Goal: Information Seeking & Learning: Learn about a topic

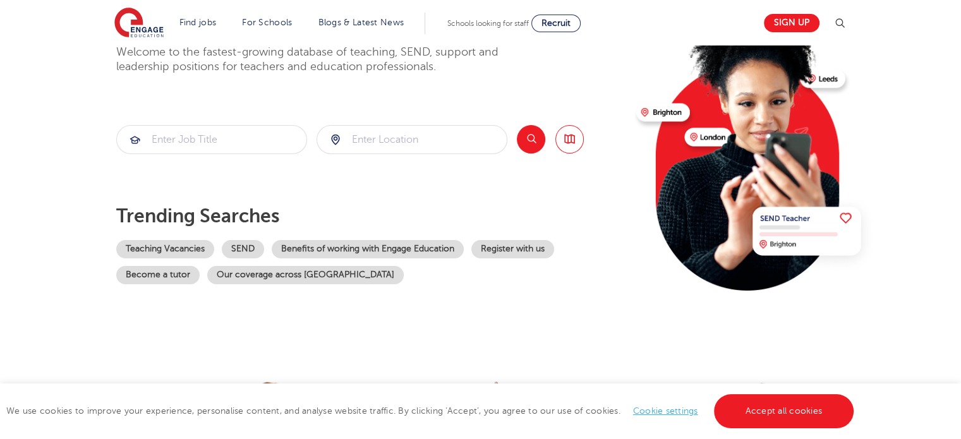
scroll to position [121, 0]
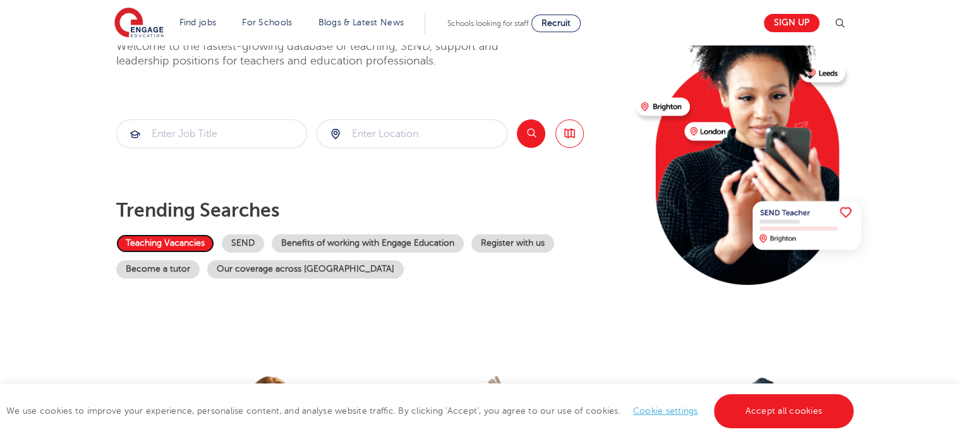
click at [157, 238] on link "Teaching Vacancies" at bounding box center [165, 243] width 98 height 18
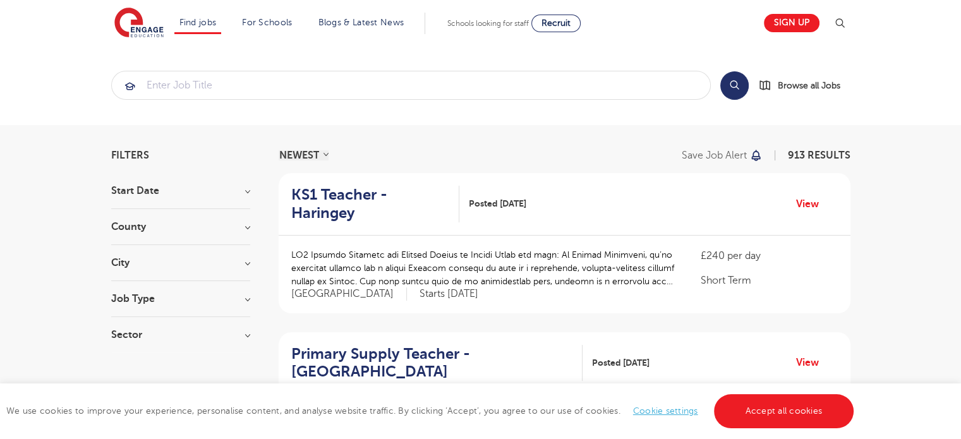
click at [143, 234] on div "County [GEOGRAPHIC_DATA] 672 [GEOGRAPHIC_DATA] 150 [GEOGRAPHIC_DATA] 32 [GEOGRA…" at bounding box center [180, 233] width 139 height 23
click at [139, 225] on h3 "County" at bounding box center [180, 227] width 139 height 10
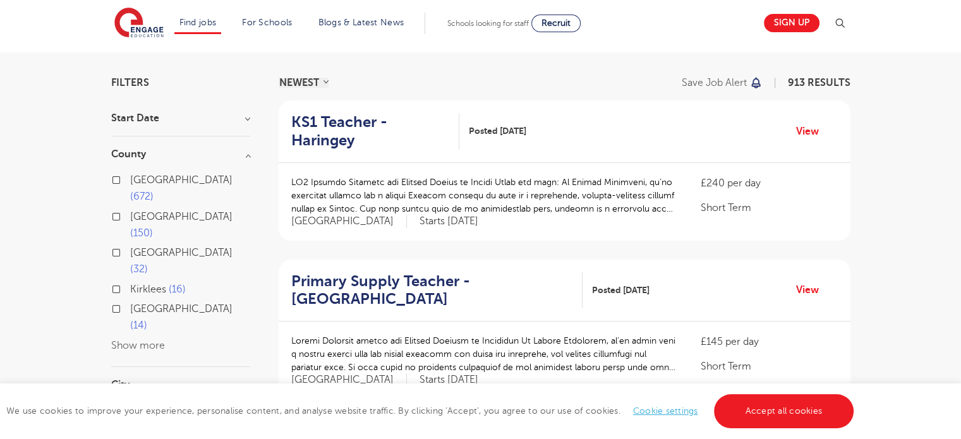
scroll to position [73, 0]
click at [129, 339] on button "Show more" at bounding box center [138, 344] width 54 height 11
click at [130, 337] on label "[GEOGRAPHIC_DATA] 9" at bounding box center [189, 345] width 118 height 16
click at [130, 339] on input "[GEOGRAPHIC_DATA] 9" at bounding box center [134, 343] width 8 height 8
checkbox input "true"
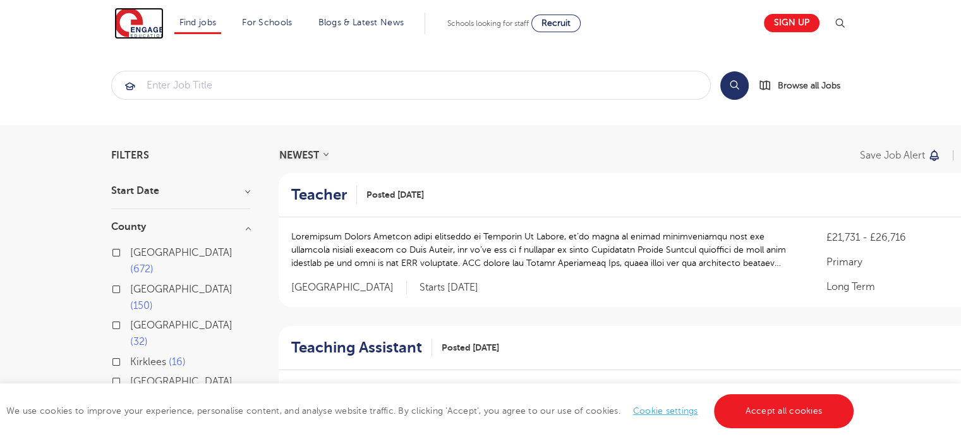
click at [135, 23] on img at bounding box center [138, 24] width 49 height 32
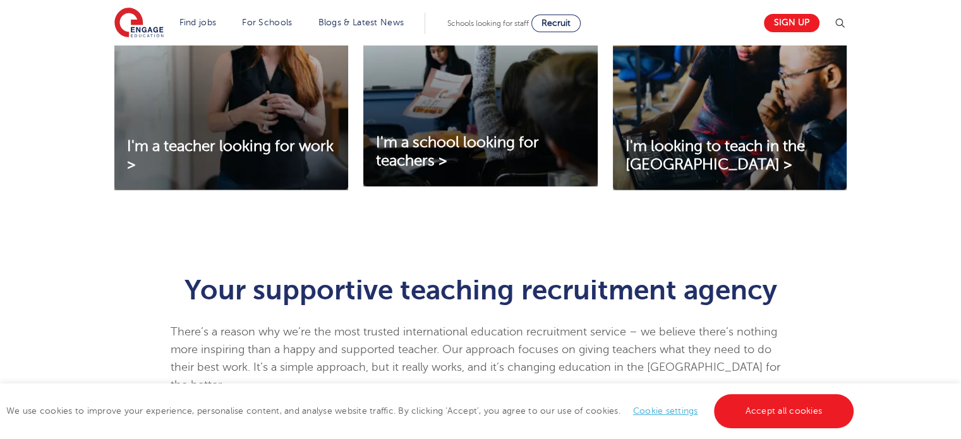
scroll to position [517, 0]
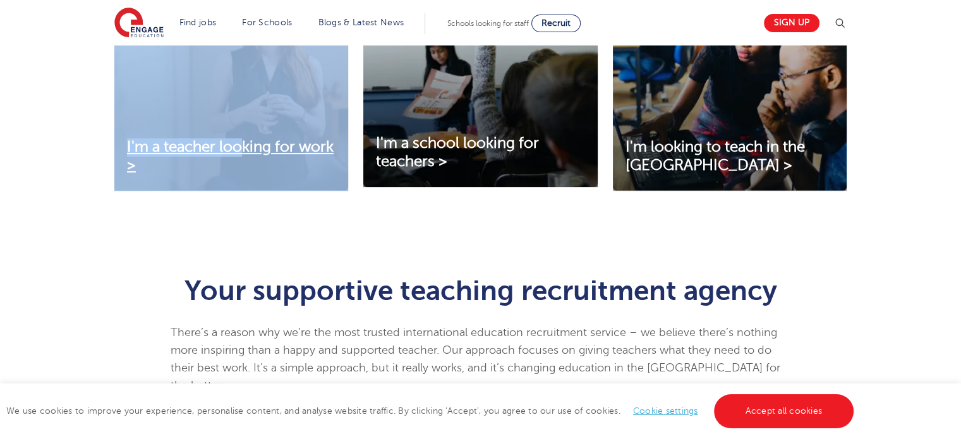
drag, startPoint x: 264, startPoint y: 204, endPoint x: 241, endPoint y: 155, distance: 53.7
click at [241, 155] on div "I'm a teacher looking for work > I'm a school looking for teachers > I'm lookin…" at bounding box center [480, 93] width 747 height 256
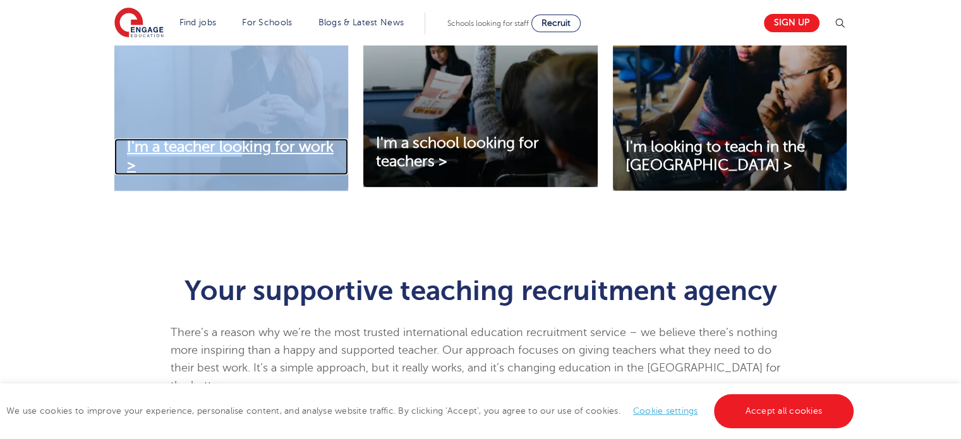
click at [241, 155] on span "I'm a teacher looking for work >" at bounding box center [230, 155] width 207 height 35
